Goal: Task Accomplishment & Management: Manage account settings

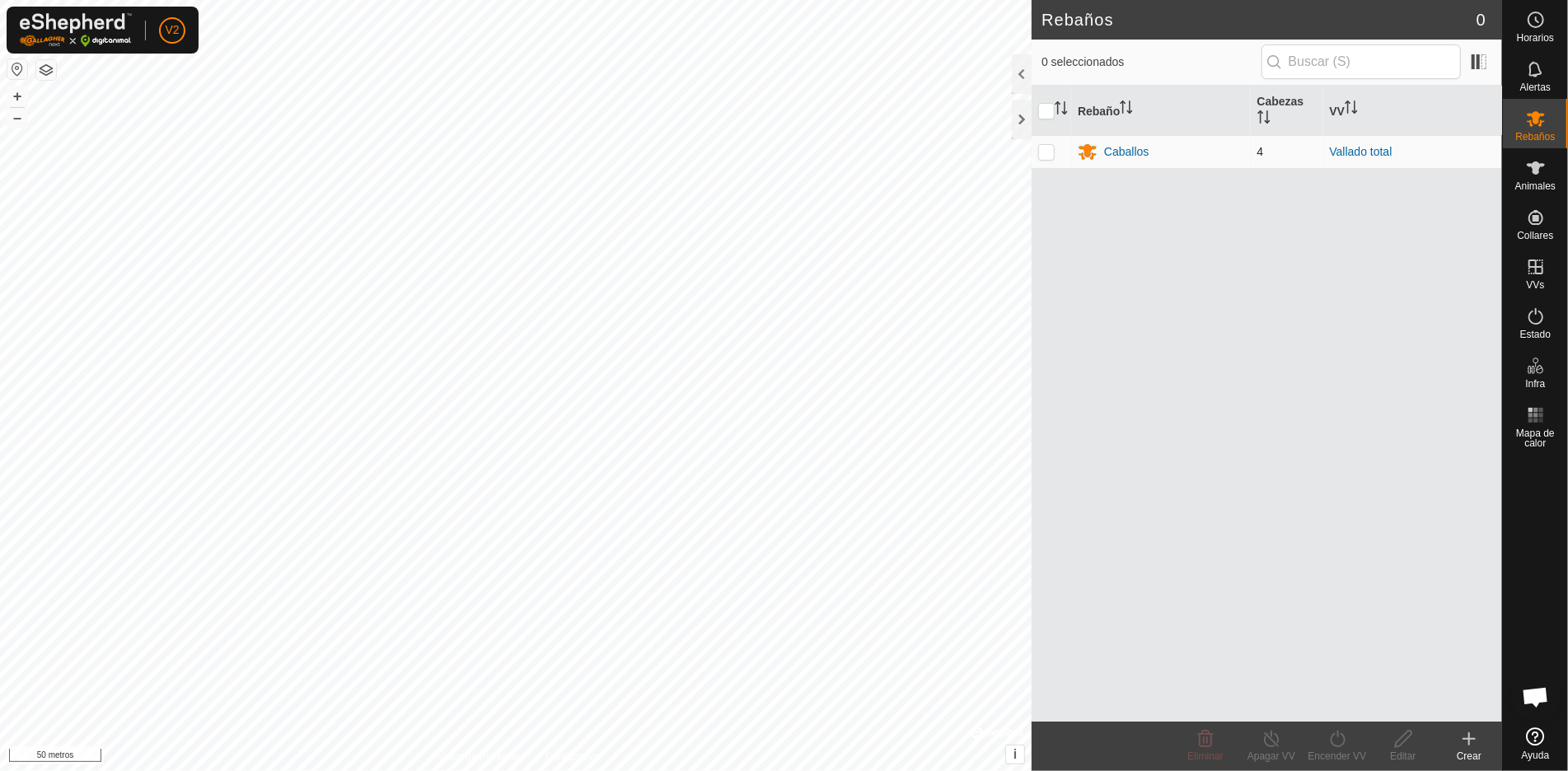
click at [1056, 149] on td at bounding box center [1051, 150] width 39 height 33
checkbox input "true"
click at [1120, 154] on font "Caballos" at bounding box center [1127, 151] width 45 height 13
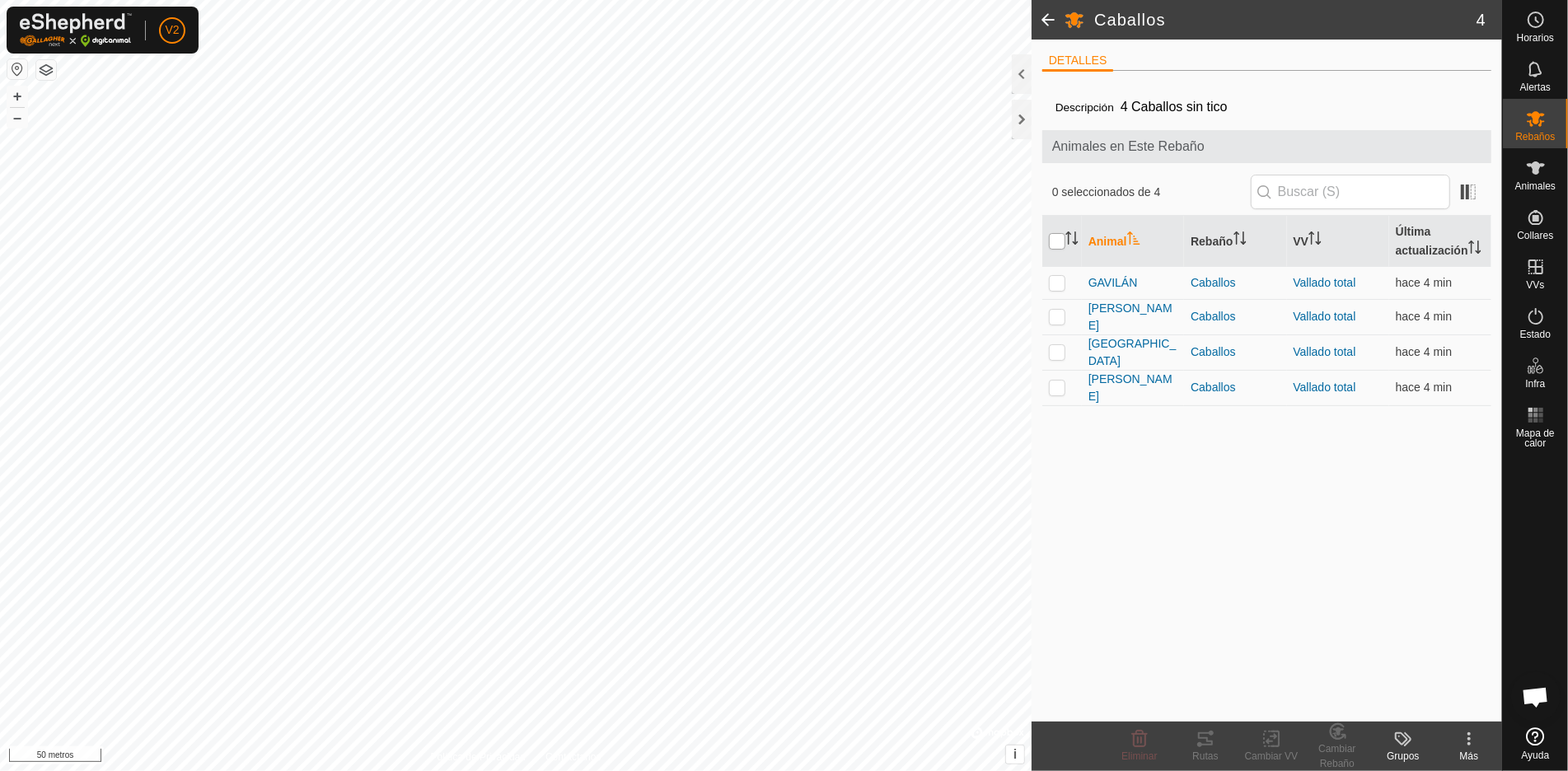
click at [1057, 243] on input "checkbox" at bounding box center [1057, 241] width 17 height 17
checkbox input "true"
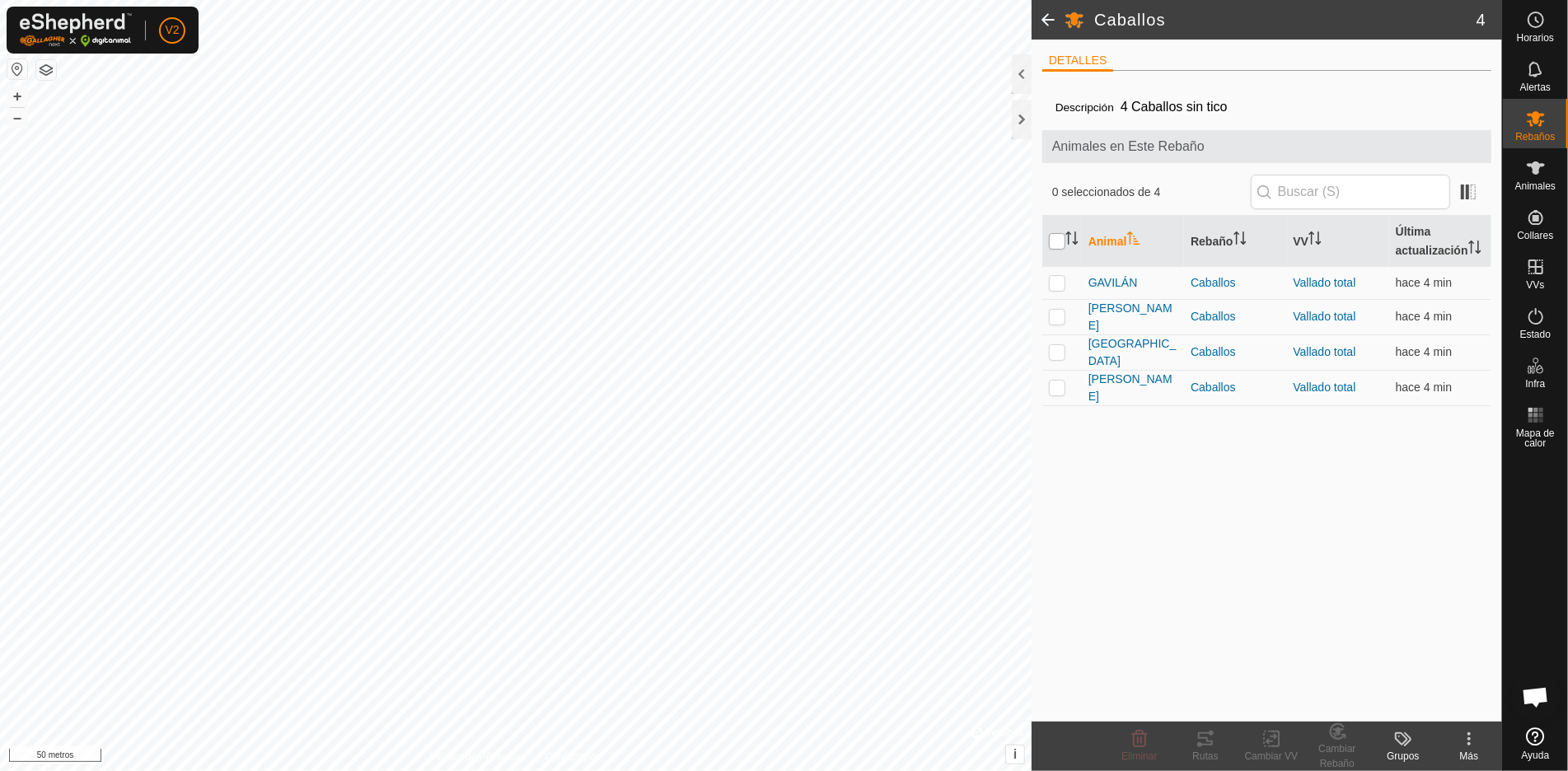
checkbox input "true"
click at [1221, 737] on tracks-svg-icon at bounding box center [1205, 738] width 65 height 20
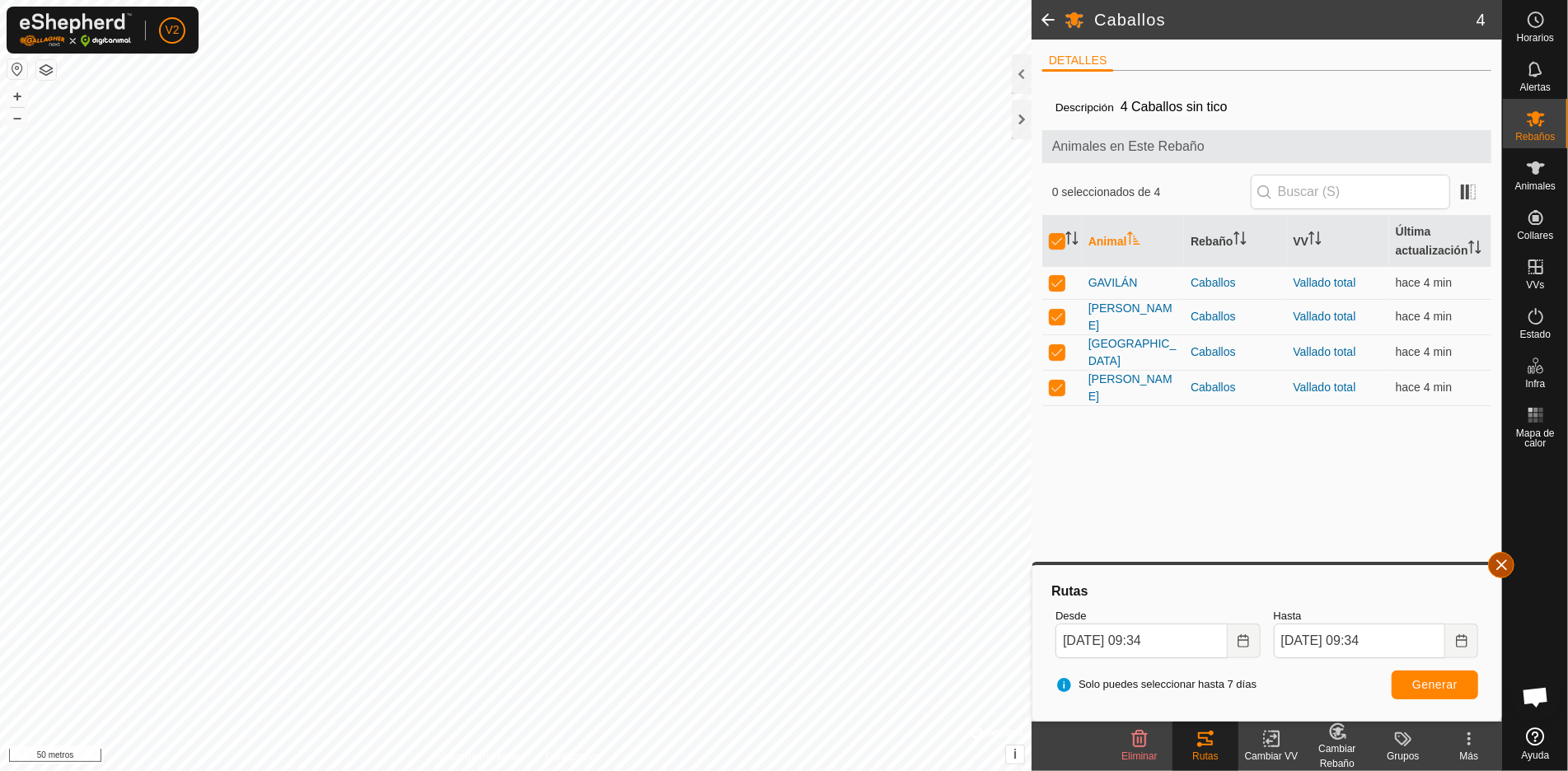
click at [1501, 571] on button "button" at bounding box center [1501, 564] width 26 height 26
